Goal: Transaction & Acquisition: Download file/media

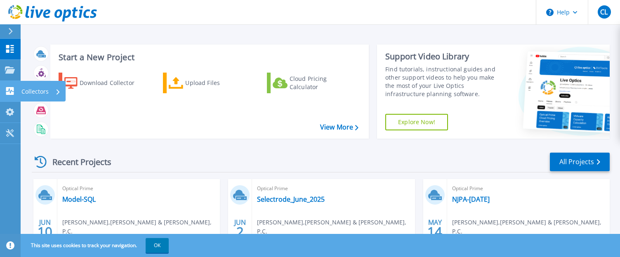
click at [60, 94] on div "Collectors" at bounding box center [40, 91] width 39 height 21
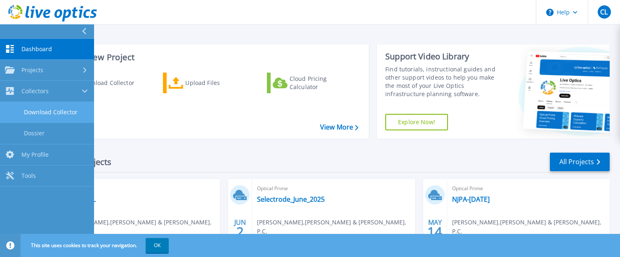
click at [61, 113] on link "Download Collector" at bounding box center [47, 112] width 94 height 21
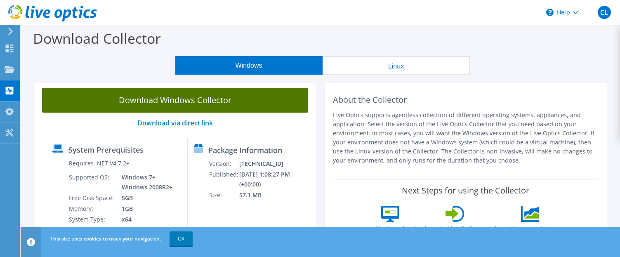
click at [195, 101] on link "Download Windows Collector" at bounding box center [175, 100] width 266 height 25
